Goal: Transaction & Acquisition: Subscribe to service/newsletter

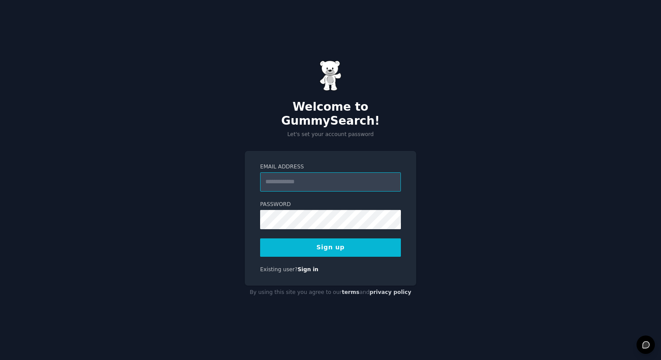
click at [302, 174] on input "Email Address" at bounding box center [330, 181] width 141 height 19
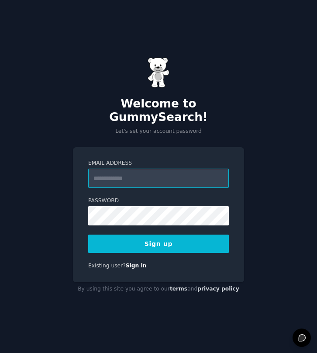
click at [123, 169] on input "Email Address" at bounding box center [158, 178] width 141 height 19
click at [116, 171] on input "Email Address" at bounding box center [158, 178] width 141 height 19
type input "**********"
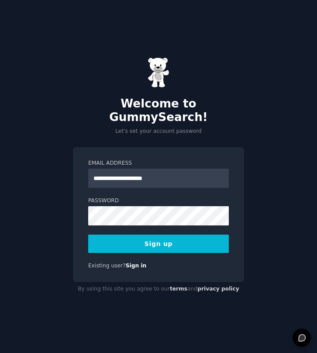
click at [104, 238] on button "Sign up" at bounding box center [158, 244] width 141 height 18
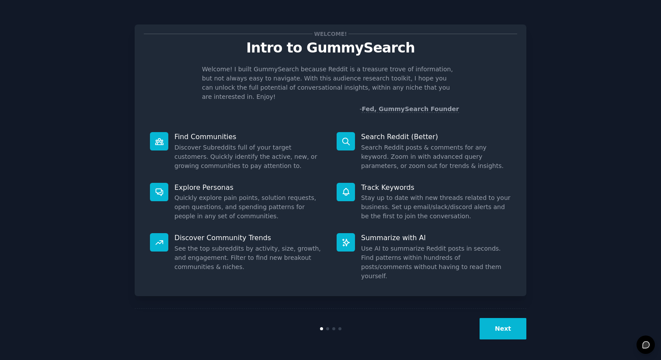
click at [317, 323] on button "Next" at bounding box center [502, 328] width 47 height 21
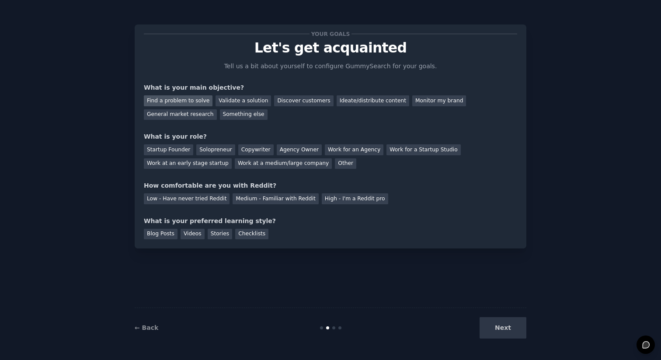
click at [191, 104] on div "Find a problem to solve" at bounding box center [178, 100] width 69 height 11
click at [233, 101] on div "Validate a solution" at bounding box center [242, 100] width 55 height 11
click at [295, 104] on div "Discover customers" at bounding box center [303, 100] width 59 height 11
click at [184, 100] on div "Find a problem to solve" at bounding box center [178, 100] width 69 height 11
click at [291, 103] on div "Discover customers" at bounding box center [303, 100] width 59 height 11
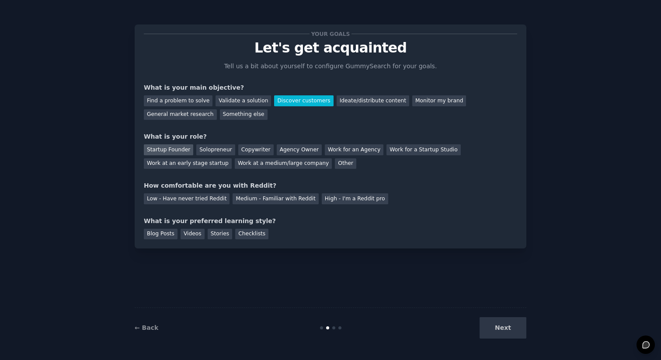
click at [158, 152] on div "Startup Founder" at bounding box center [168, 149] width 49 height 11
click at [197, 208] on div "Your goals Let's get acquainted Tell us a bit about yourself to configure Gummy…" at bounding box center [330, 136] width 373 height 205
click at [273, 200] on div "Medium - Familiar with Reddit" at bounding box center [275, 198] width 86 height 11
click at [194, 232] on div "Videos" at bounding box center [192, 233] width 24 height 11
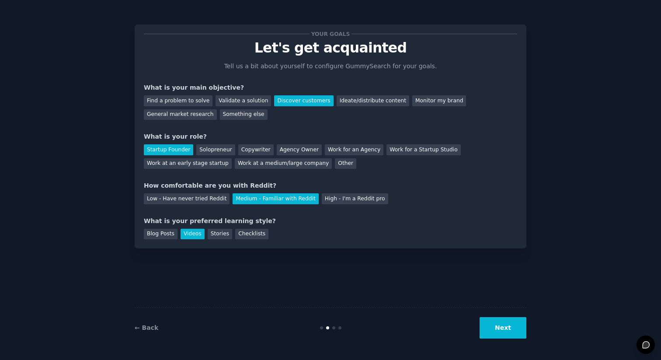
click at [317, 329] on button "Next" at bounding box center [502, 327] width 47 height 21
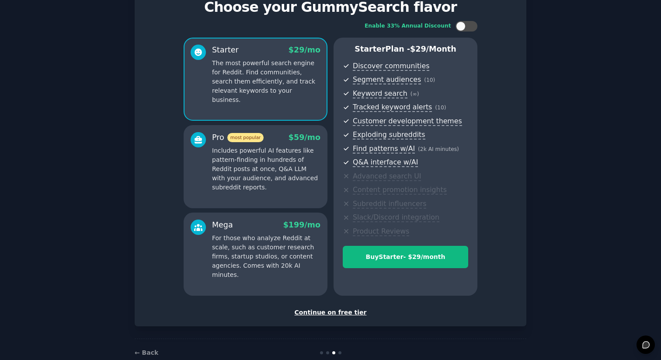
scroll to position [40, 0]
click at [317, 310] on div "Continue on free tier" at bounding box center [330, 312] width 373 height 9
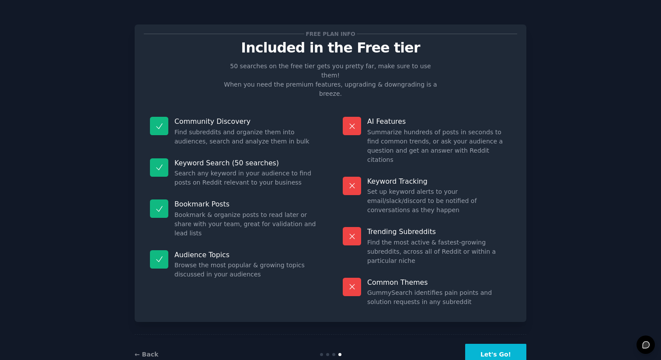
click at [317, 343] on button "Let's Go!" at bounding box center [495, 353] width 61 height 21
